Goal: Task Accomplishment & Management: Manage account settings

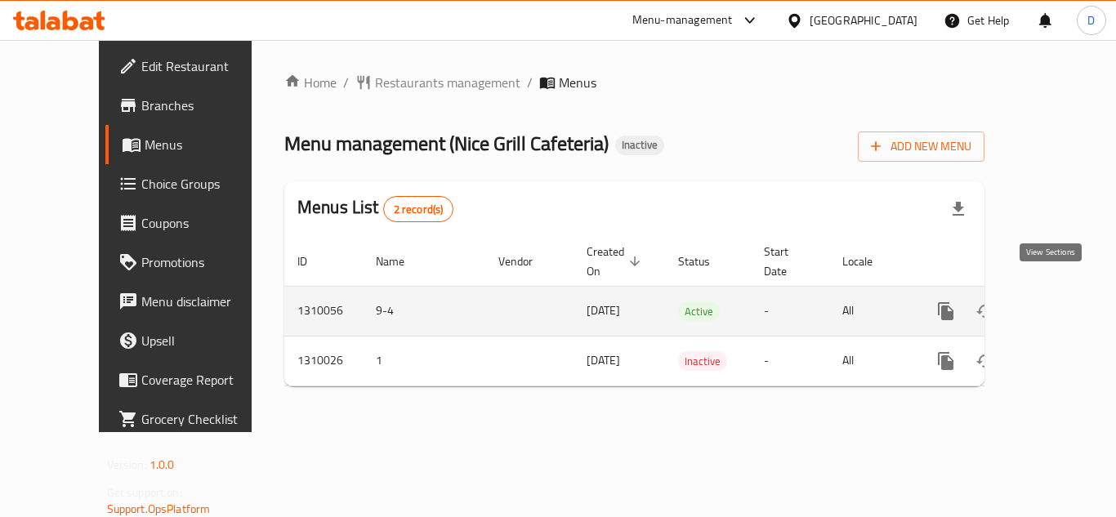
click at [1054, 301] on icon "enhanced table" at bounding box center [1064, 311] width 20 height 20
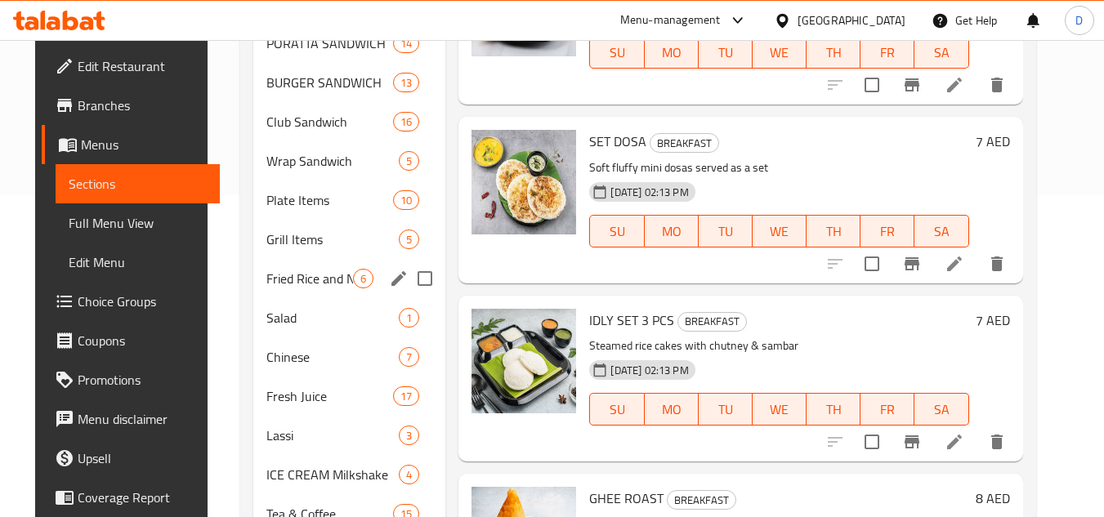
scroll to position [327, 0]
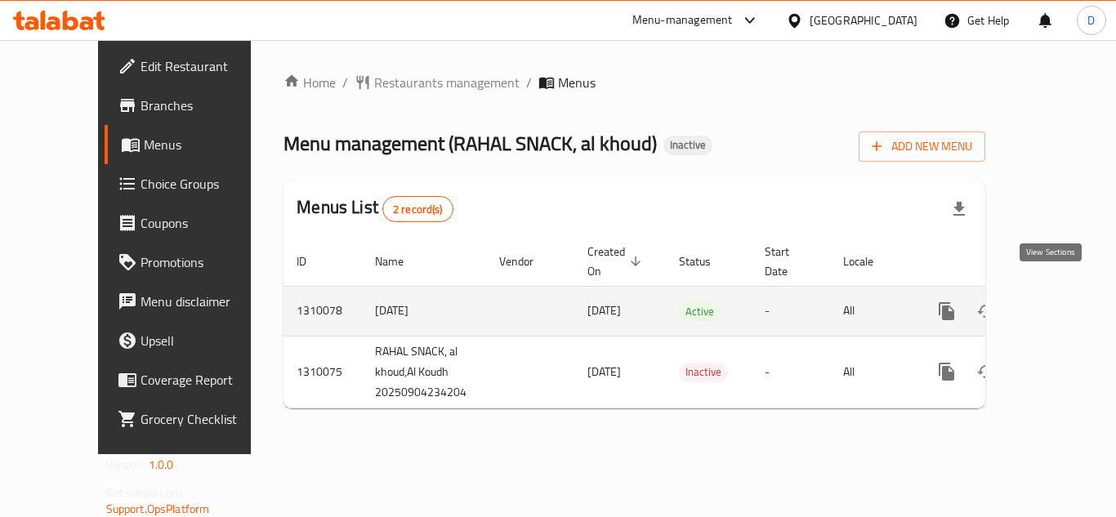
click at [1055, 301] on icon "enhanced table" at bounding box center [1065, 311] width 20 height 20
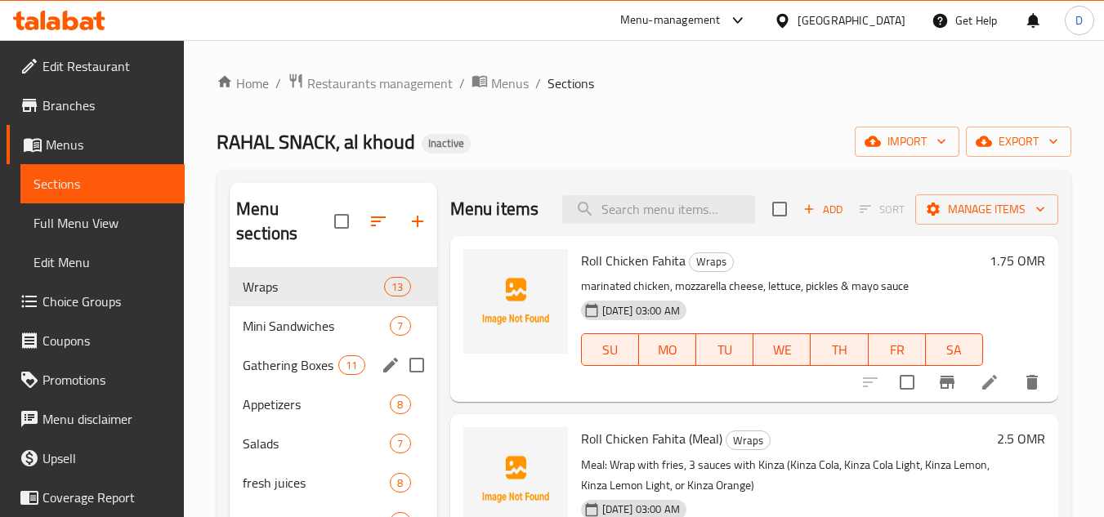
drag, startPoint x: 305, startPoint y: 345, endPoint x: 304, endPoint y: 354, distance: 9.0
click at [305, 346] on div "Gathering Boxes 11" at bounding box center [333, 365] width 207 height 39
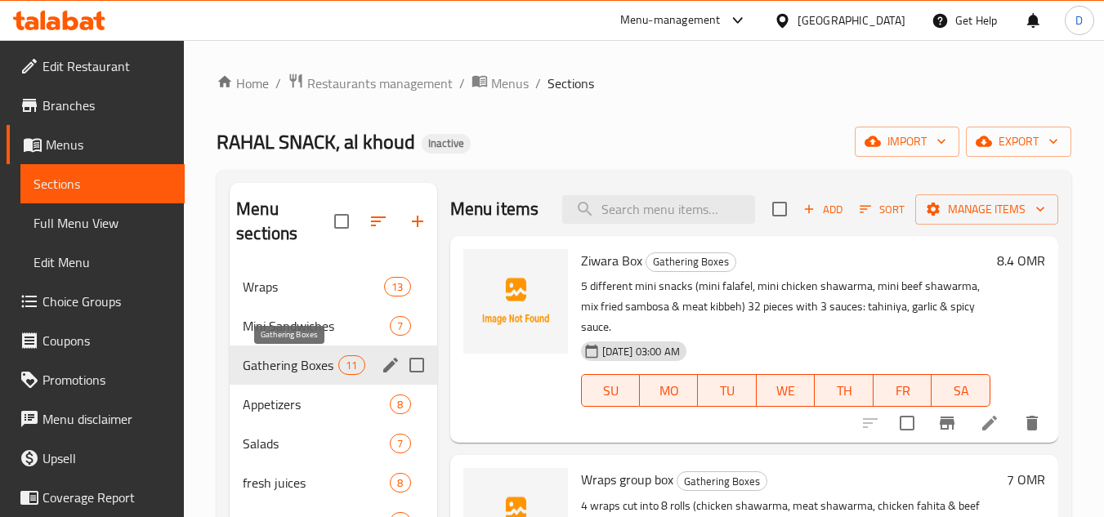
click at [304, 359] on span "Gathering Boxes" at bounding box center [291, 365] width 96 height 20
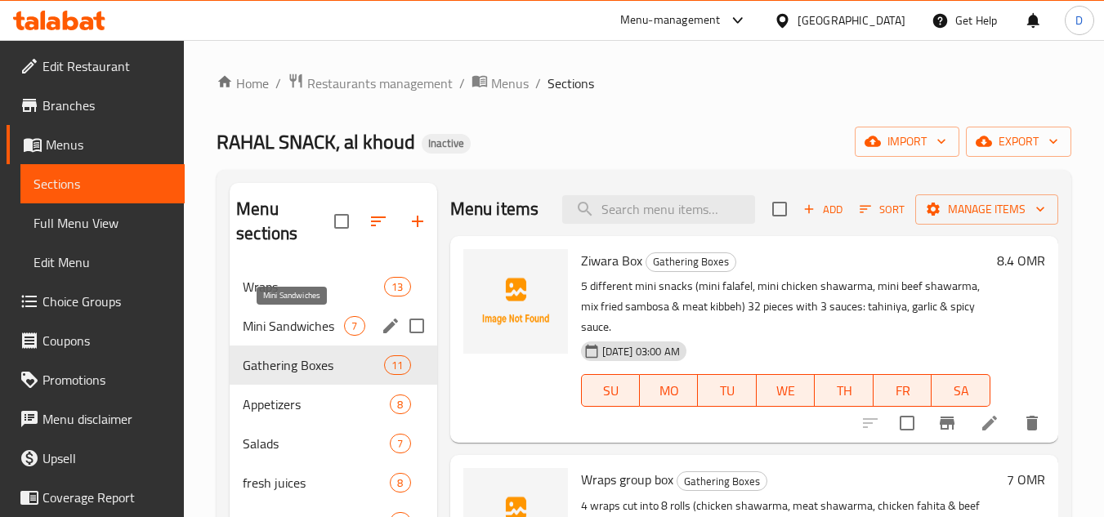
click at [301, 323] on span "Mini Sandwiches" at bounding box center [293, 326] width 101 height 20
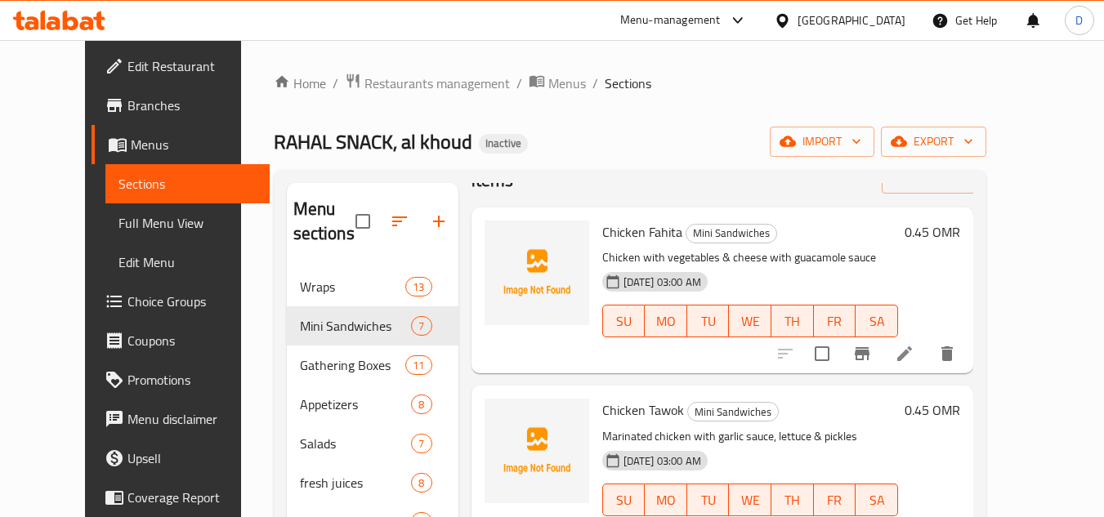
scroll to position [82, 0]
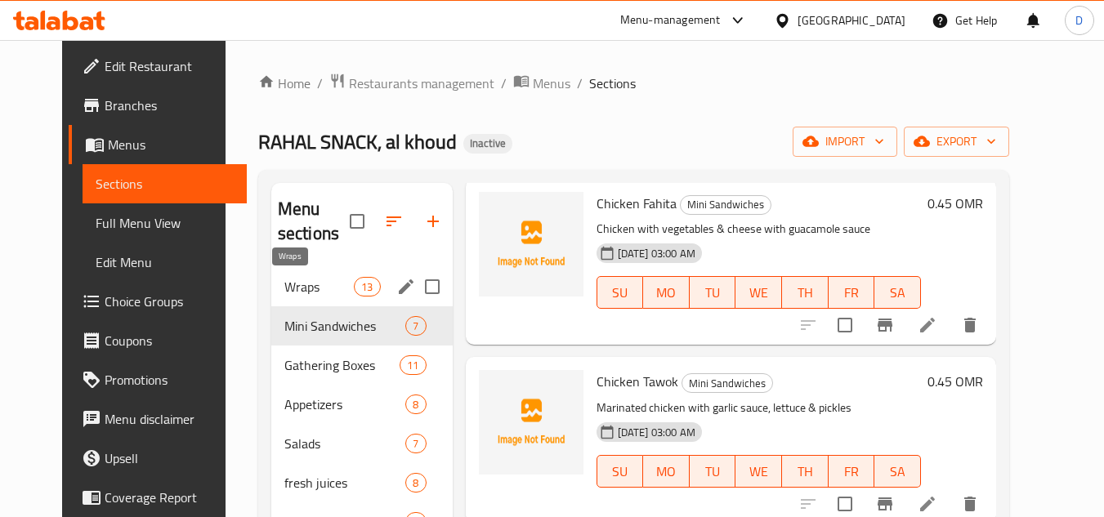
click at [312, 288] on span "Wraps" at bounding box center [318, 287] width 69 height 20
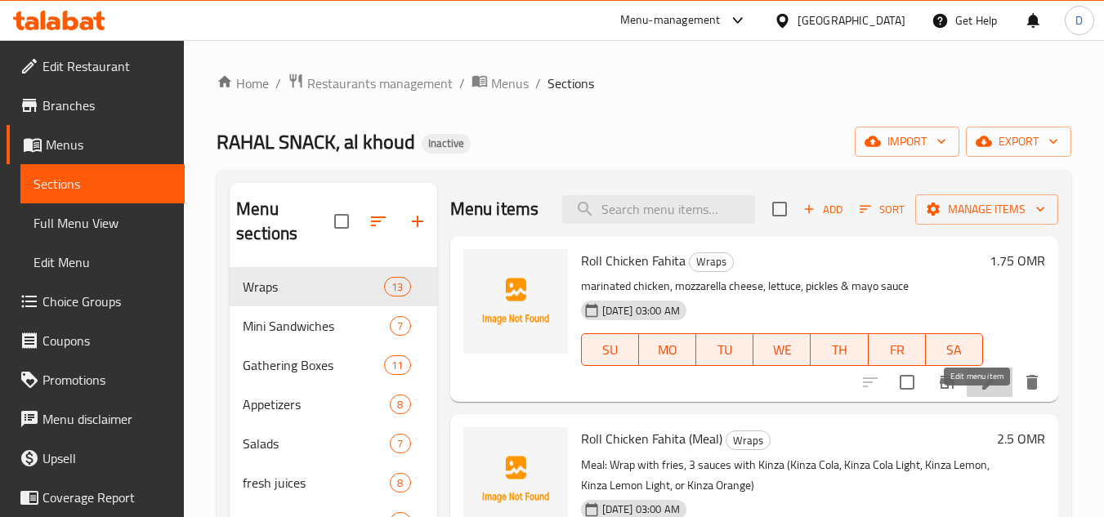
click at [979, 392] on icon at bounding box center [989, 382] width 20 height 20
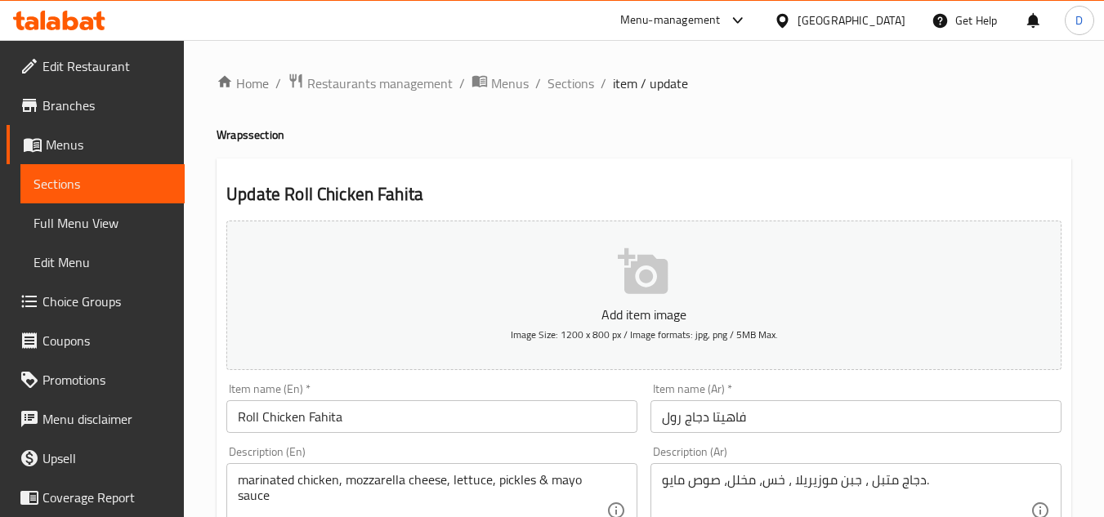
click at [726, 421] on input "فاهيتا دجاج رول" at bounding box center [855, 416] width 411 height 33
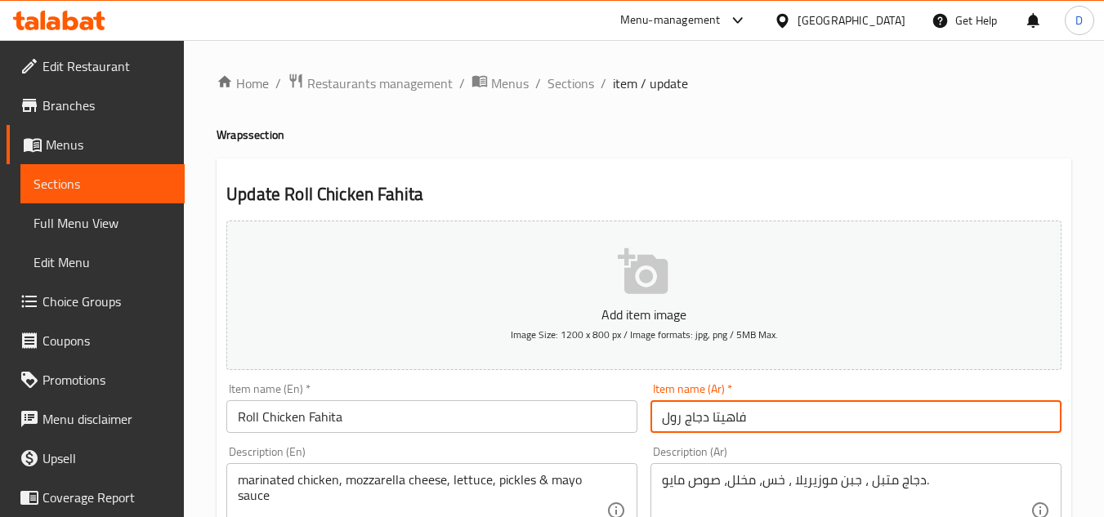
click at [726, 421] on input "فاهيتا دجاج رول" at bounding box center [855, 416] width 411 height 33
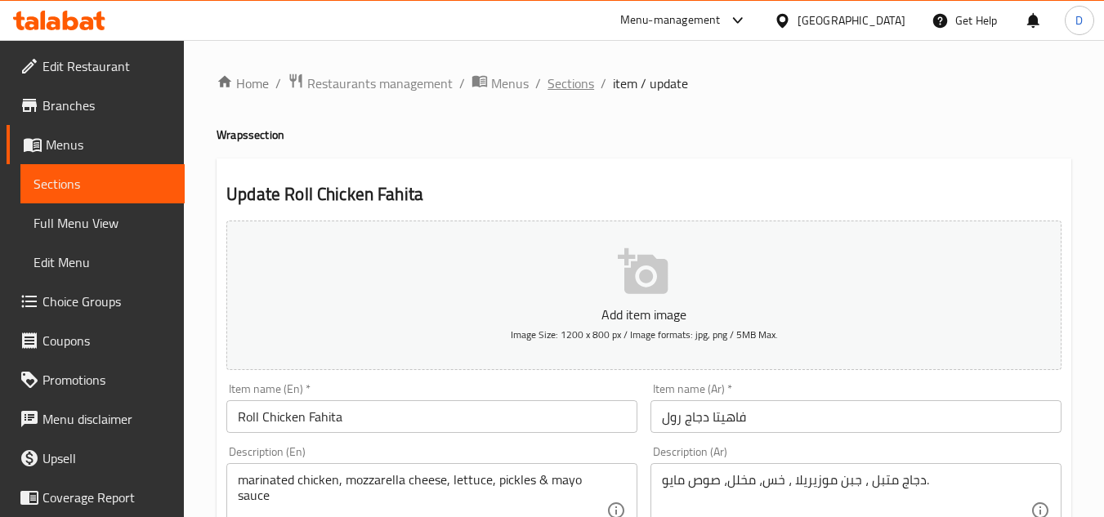
click at [570, 93] on span "Sections" at bounding box center [570, 84] width 47 height 20
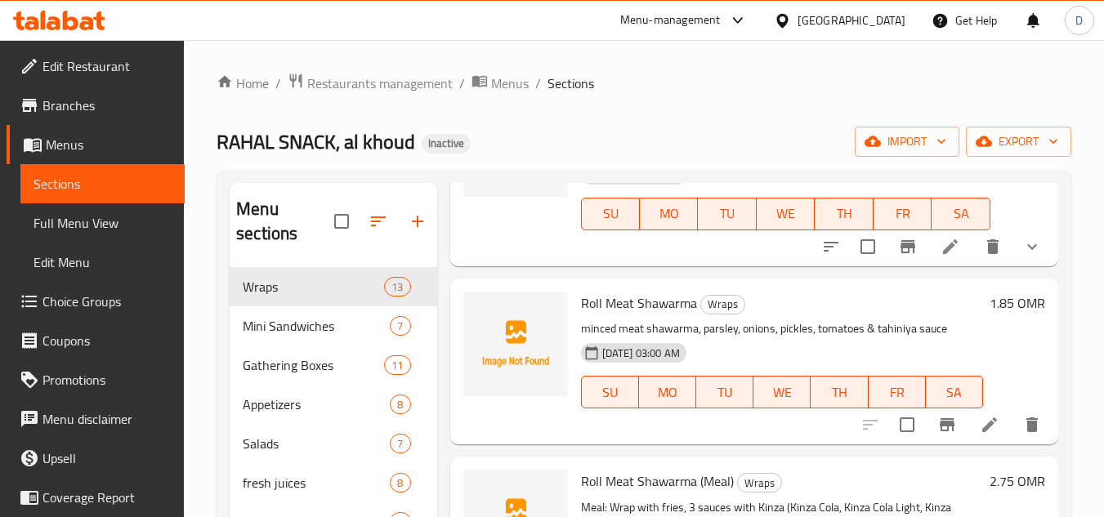
scroll to position [735, 0]
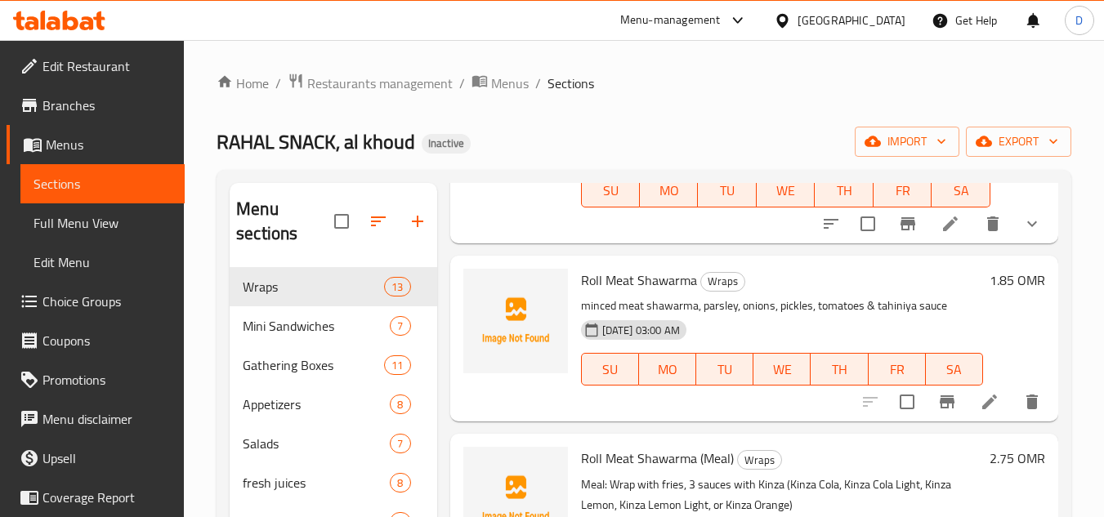
click at [624, 292] on span "Roll Meat Shawarma" at bounding box center [639, 280] width 116 height 25
copy span "Meat"
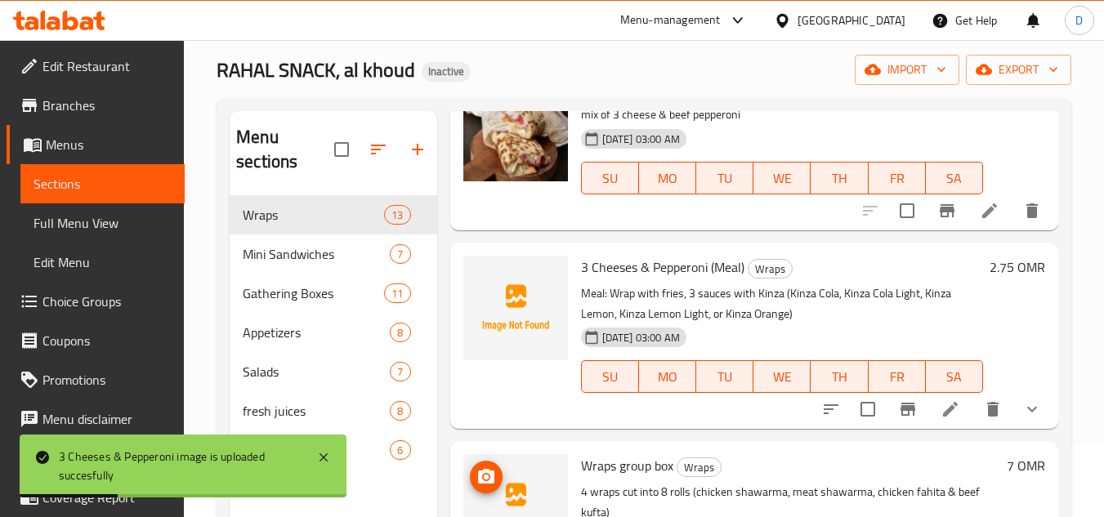
scroll to position [229, 0]
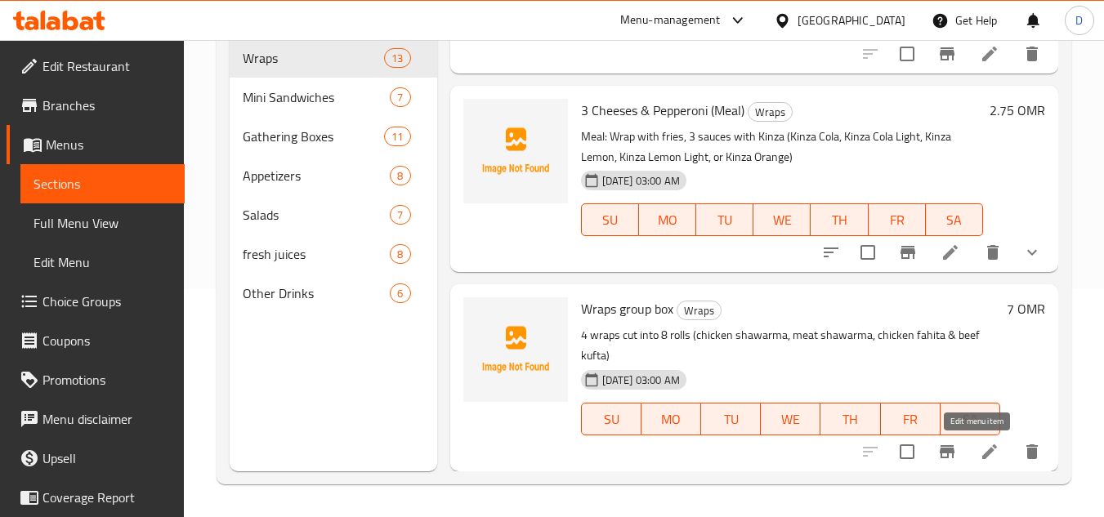
click at [982, 449] on icon at bounding box center [989, 452] width 20 height 20
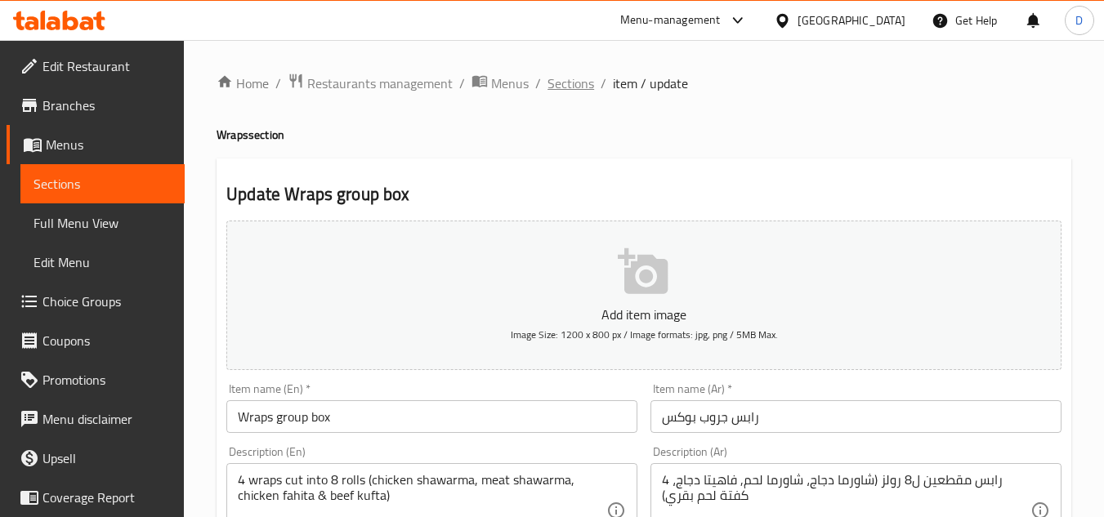
click at [573, 85] on span "Sections" at bounding box center [570, 84] width 47 height 20
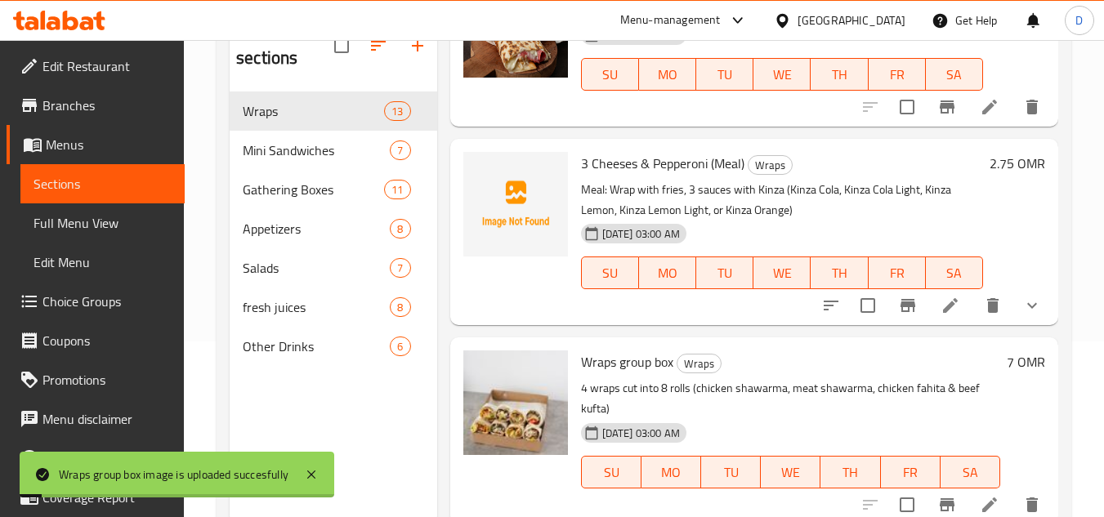
scroll to position [147, 0]
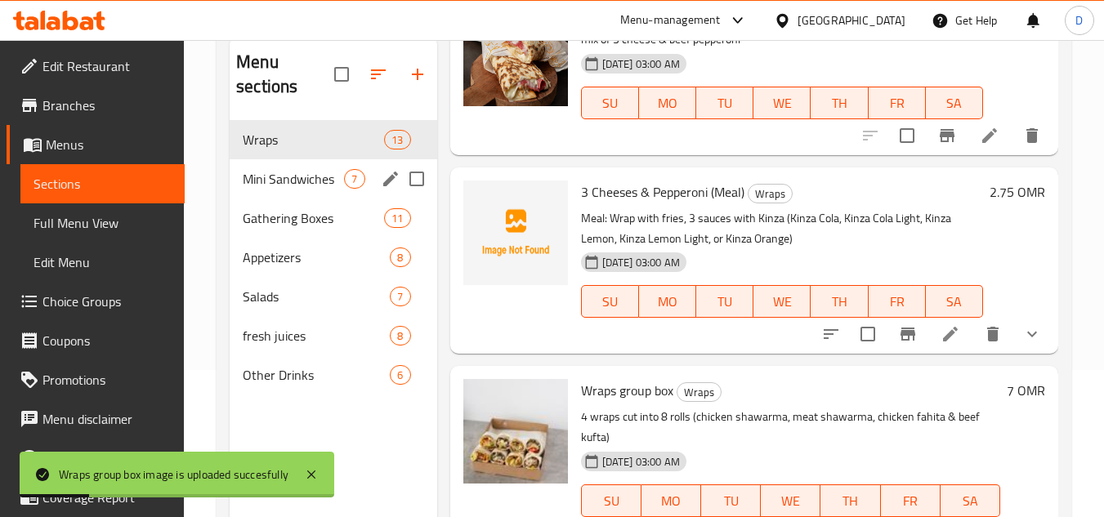
click at [301, 182] on span "Mini Sandwiches" at bounding box center [293, 179] width 101 height 20
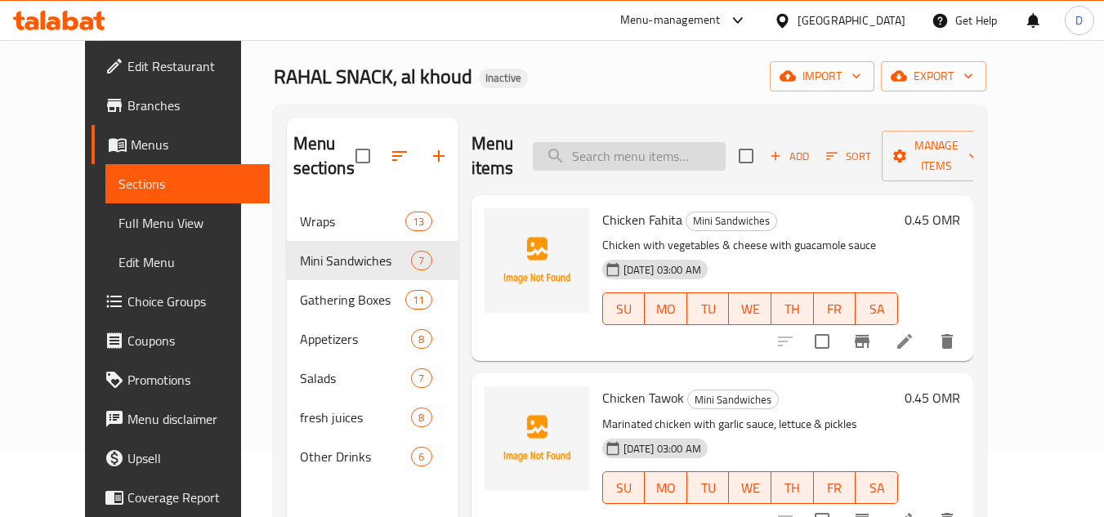
click at [706, 145] on input "search" at bounding box center [629, 156] width 193 height 29
paste input "fries"
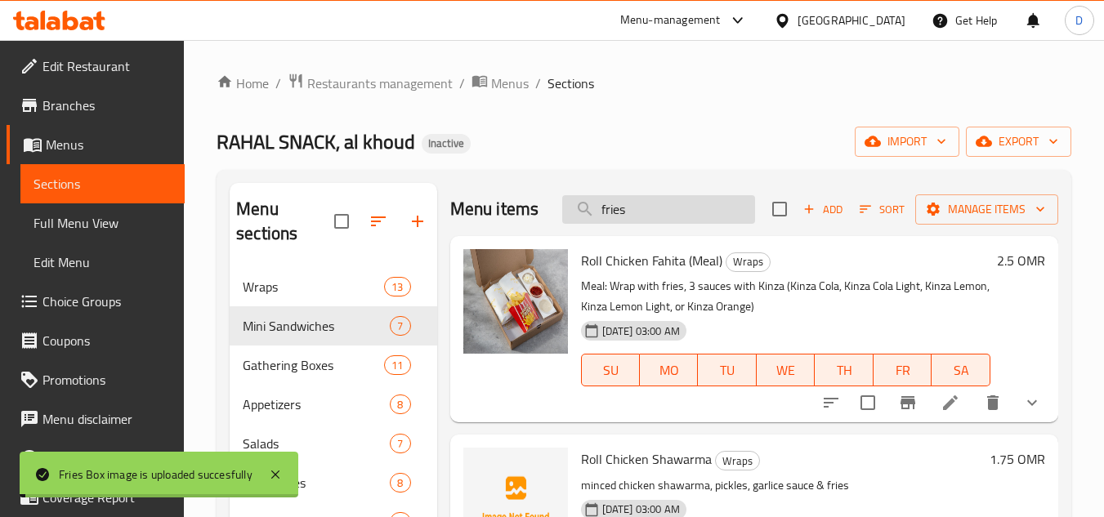
click at [658, 214] on input "fries" at bounding box center [658, 209] width 193 height 29
paste input "lemonade"
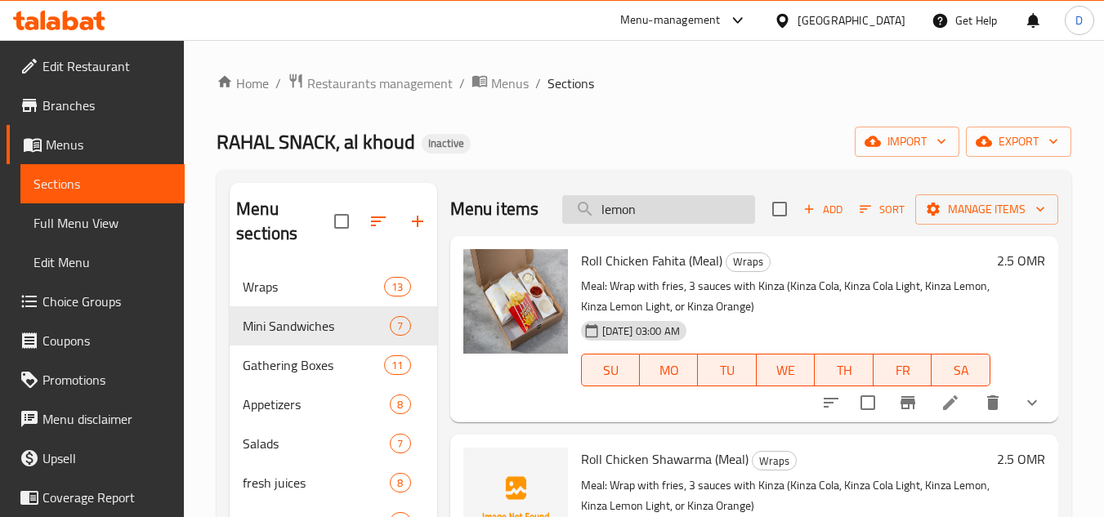
click at [607, 222] on input "lemon" at bounding box center [658, 209] width 193 height 29
type input "f"
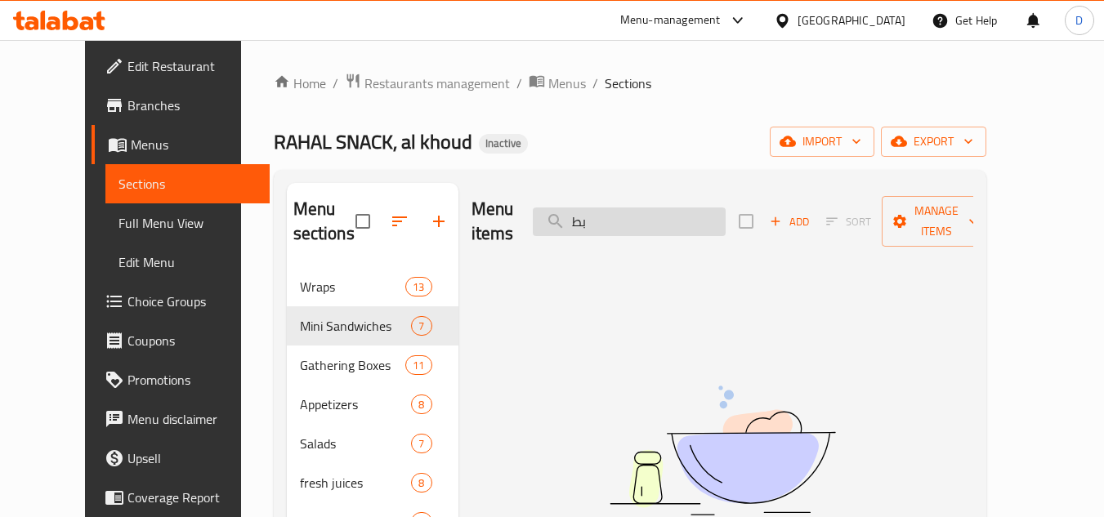
type input "ب"
type input "p"
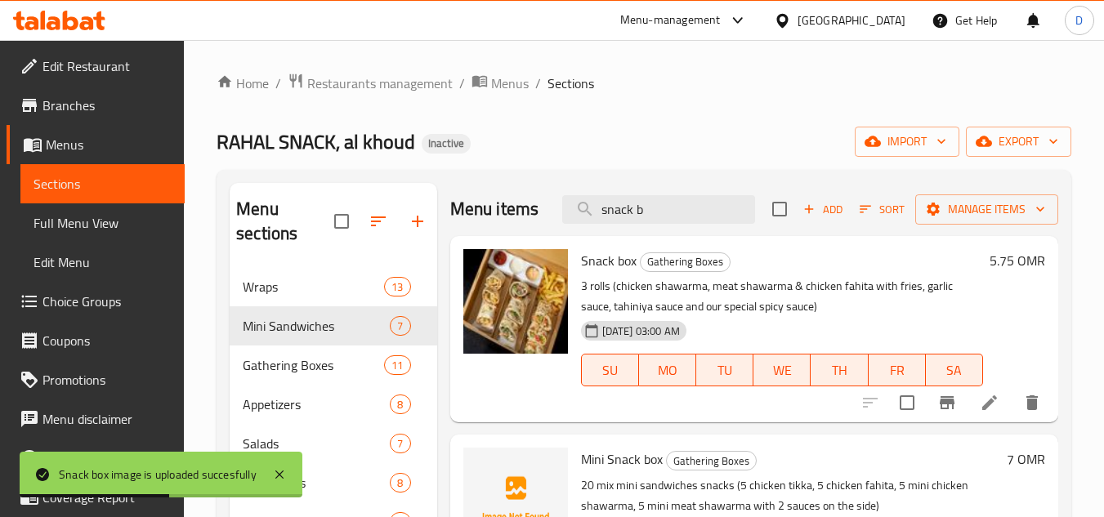
drag, startPoint x: 672, startPoint y: 216, endPoint x: 589, endPoint y: 239, distance: 86.4
click at [589, 239] on div "Menu items snack b Add Sort Manage items Snack box Gathering Boxes 3 rolls (chi…" at bounding box center [747, 441] width 621 height 517
type input "s"
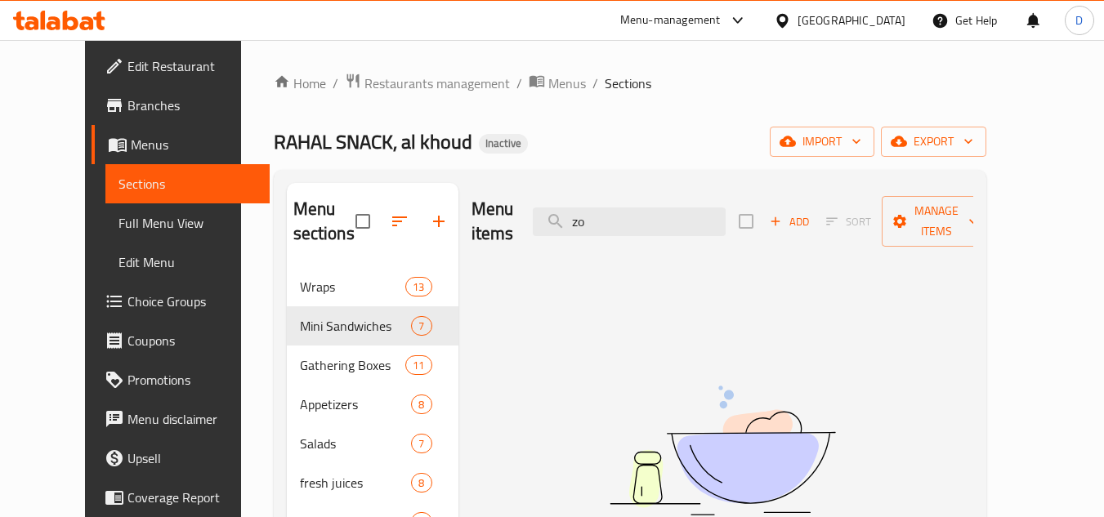
type input "z"
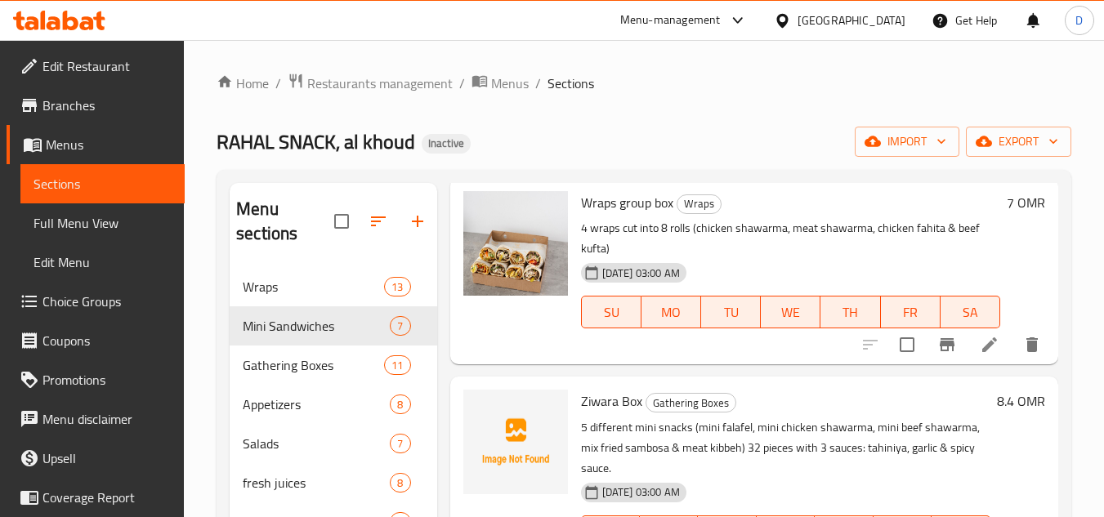
scroll to position [163, 0]
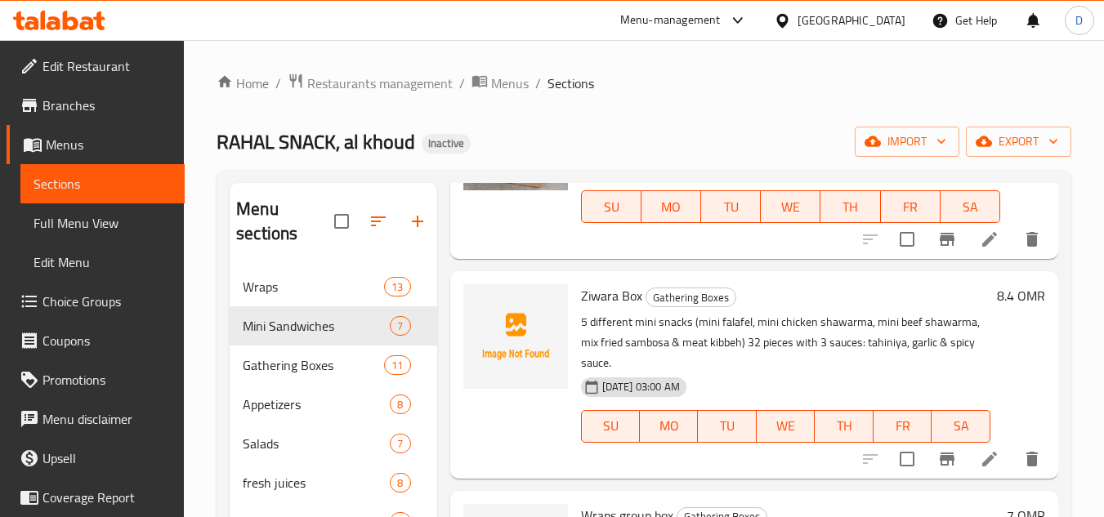
type input "box"
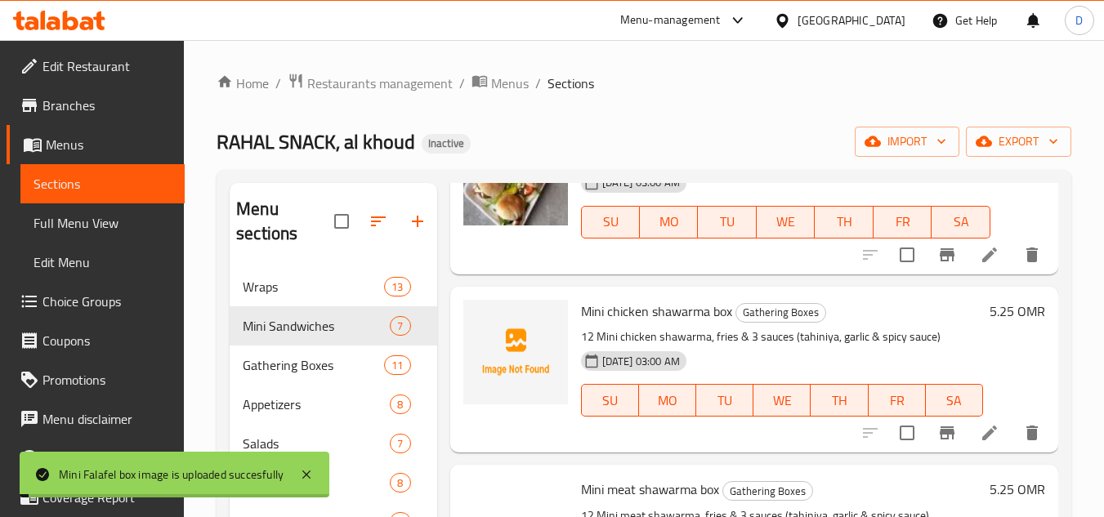
scroll to position [1144, 0]
